Goal: Task Accomplishment & Management: Use online tool/utility

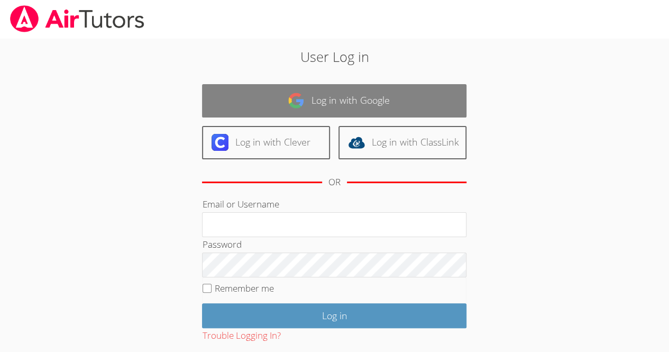
click at [425, 99] on link "Log in with Google" at bounding box center [334, 100] width 264 height 33
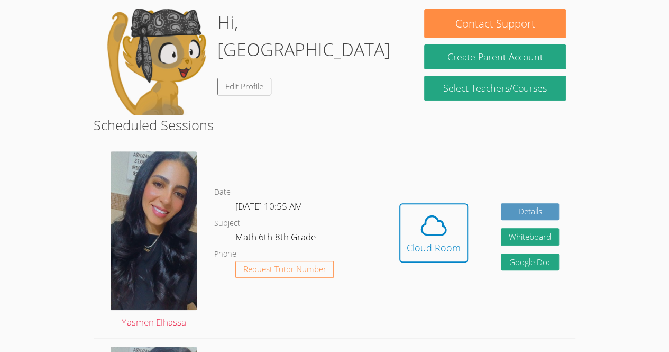
scroll to position [165, 0]
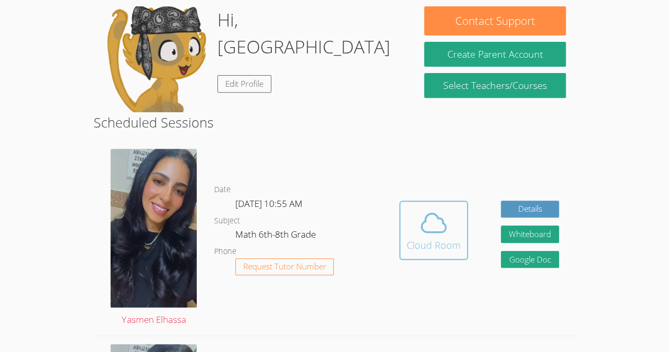
click at [421, 237] on div "Cloud Room" at bounding box center [434, 244] width 54 height 15
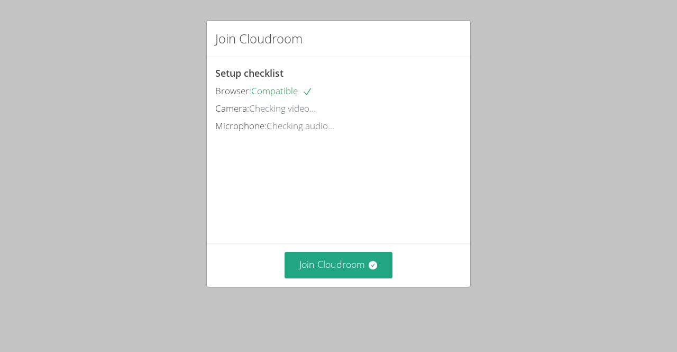
click at [561, 211] on div "Join Cloudroom Setup checklist Browser: Compatible Camera: Checking video... Mi…" at bounding box center [338, 176] width 677 height 352
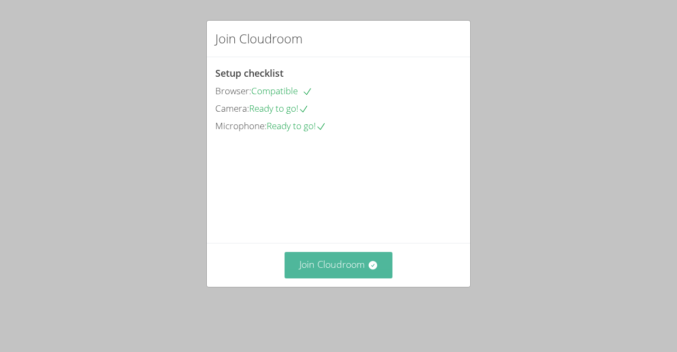
click at [341, 278] on button "Join Cloudroom" at bounding box center [338, 265] width 108 height 26
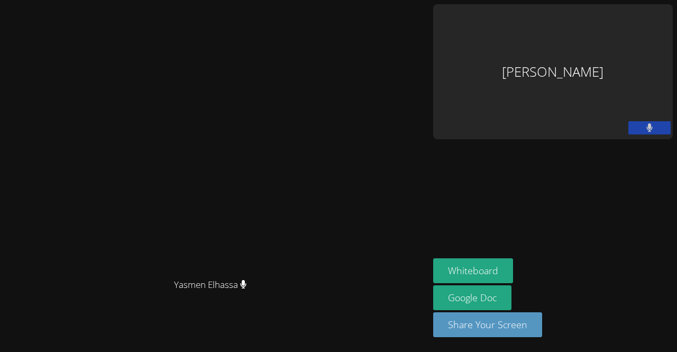
click at [570, 228] on aside "[PERSON_NAME] Whiteboard Google Doc Share Your Screen" at bounding box center [553, 176] width 248 height 352
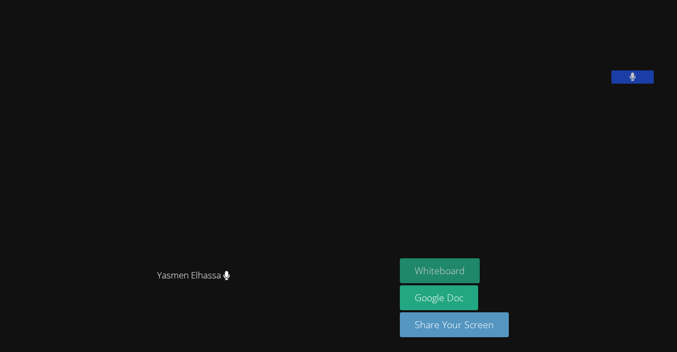
click at [476, 275] on button "Whiteboard" at bounding box center [440, 270] width 80 height 25
